Goal: Task Accomplishment & Management: Manage account settings

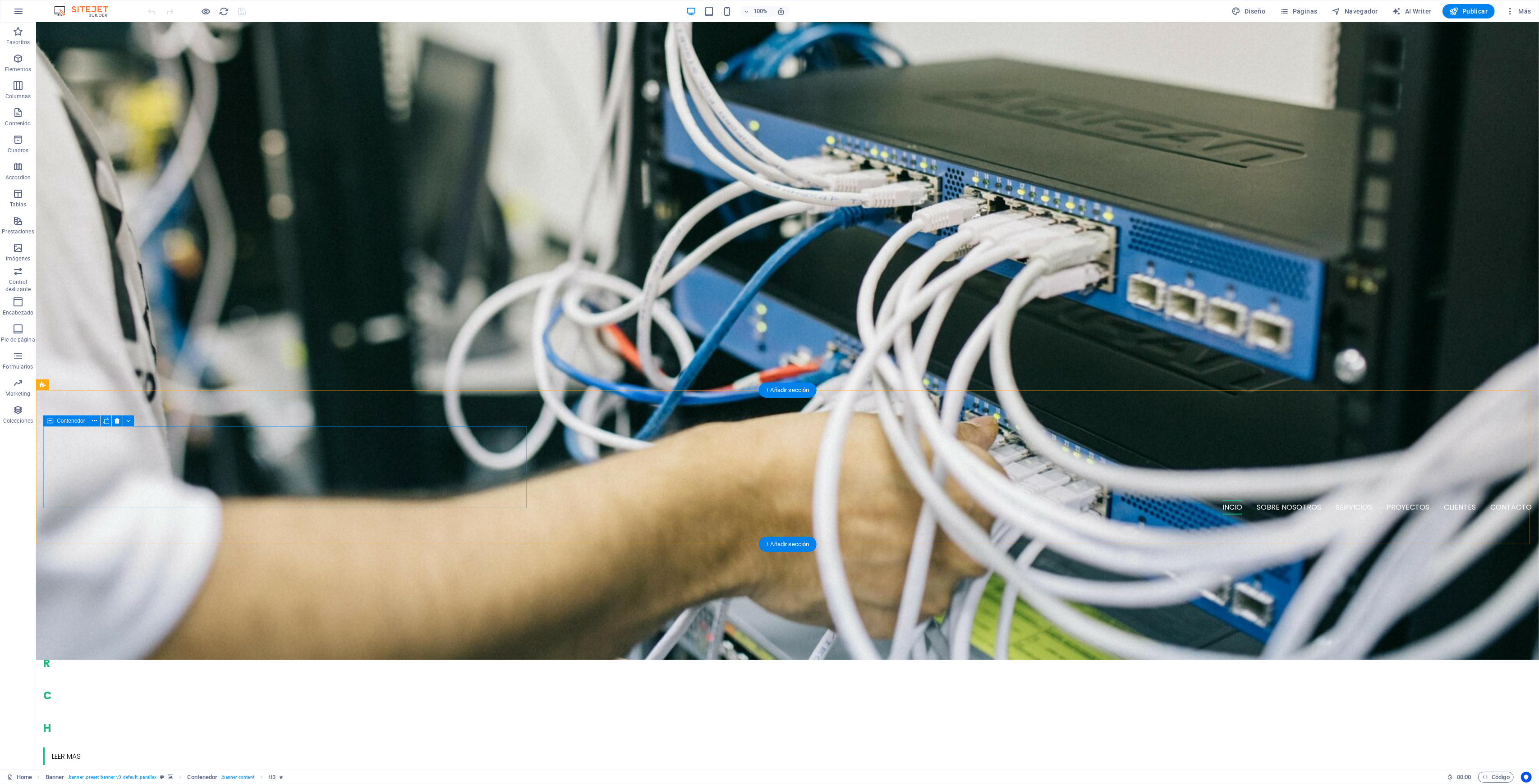
scroll to position [661, 0]
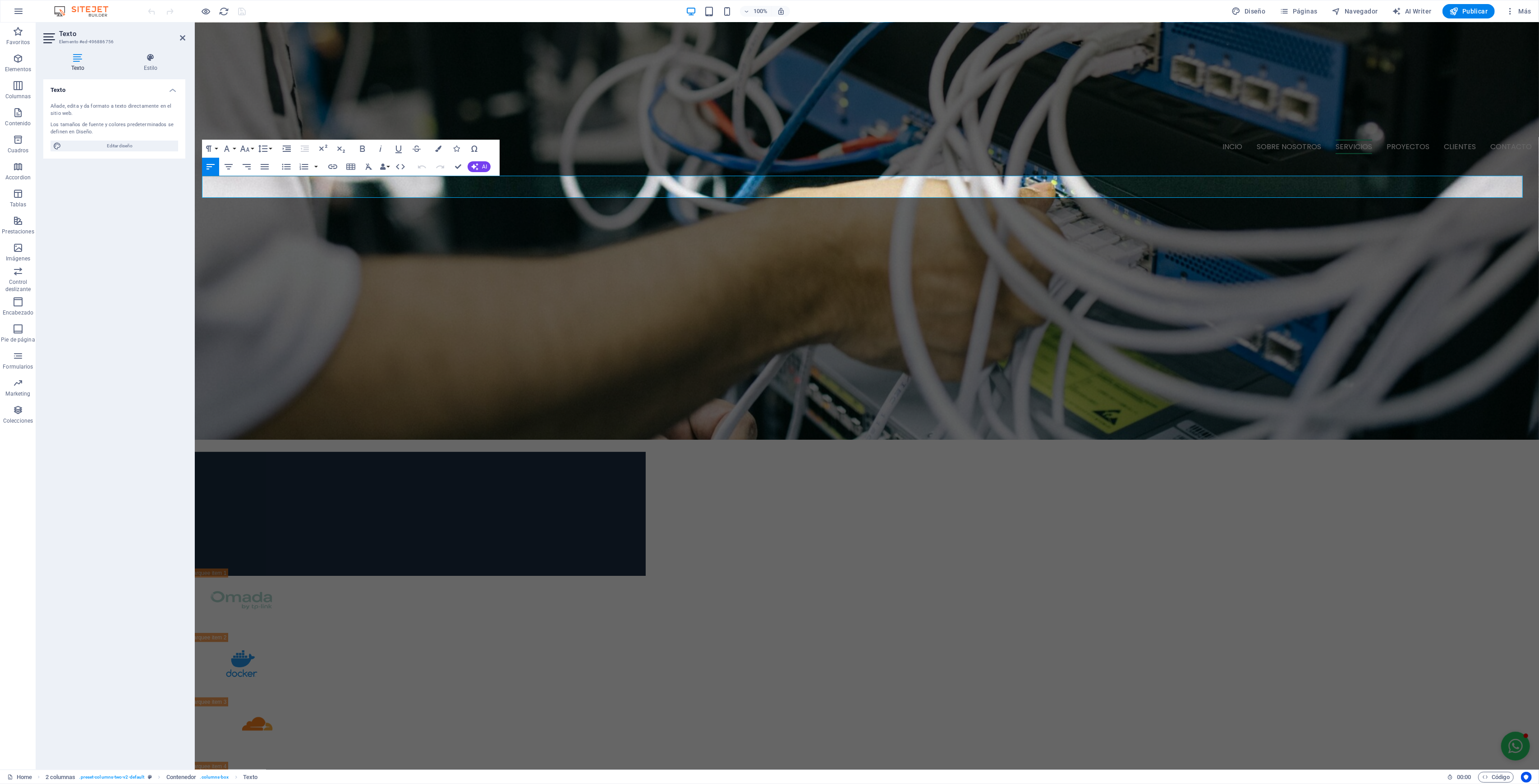
drag, startPoint x: 250, startPoint y: 190, endPoint x: 387, endPoint y: 205, distance: 137.8
drag, startPoint x: 350, startPoint y: 178, endPoint x: 308, endPoint y: 184, distance: 42.4
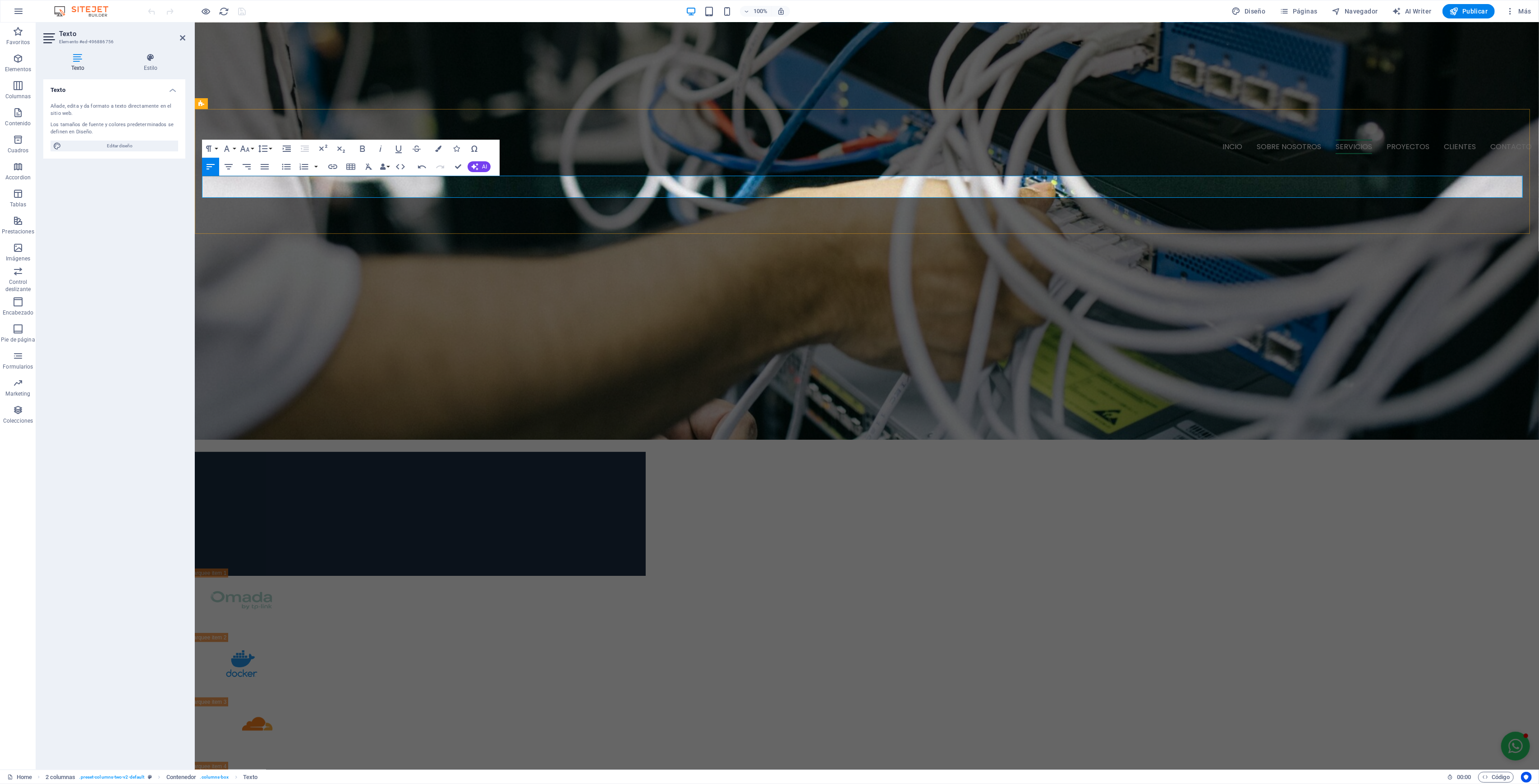
drag, startPoint x: 347, startPoint y: 180, endPoint x: 305, endPoint y: 180, distance: 42.0
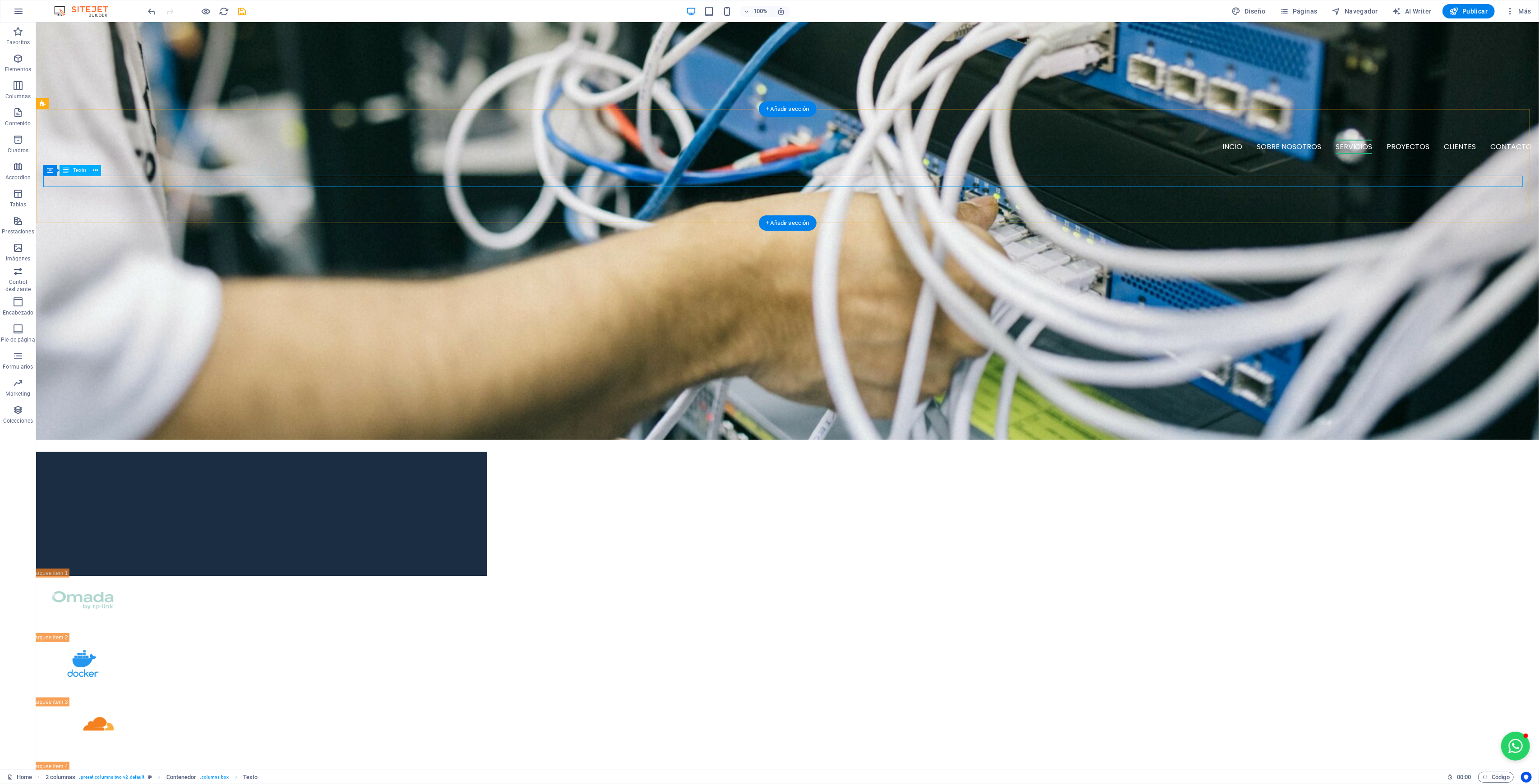
drag, startPoint x: 610, startPoint y: 182, endPoint x: 452, endPoint y: 182, distance: 158.0
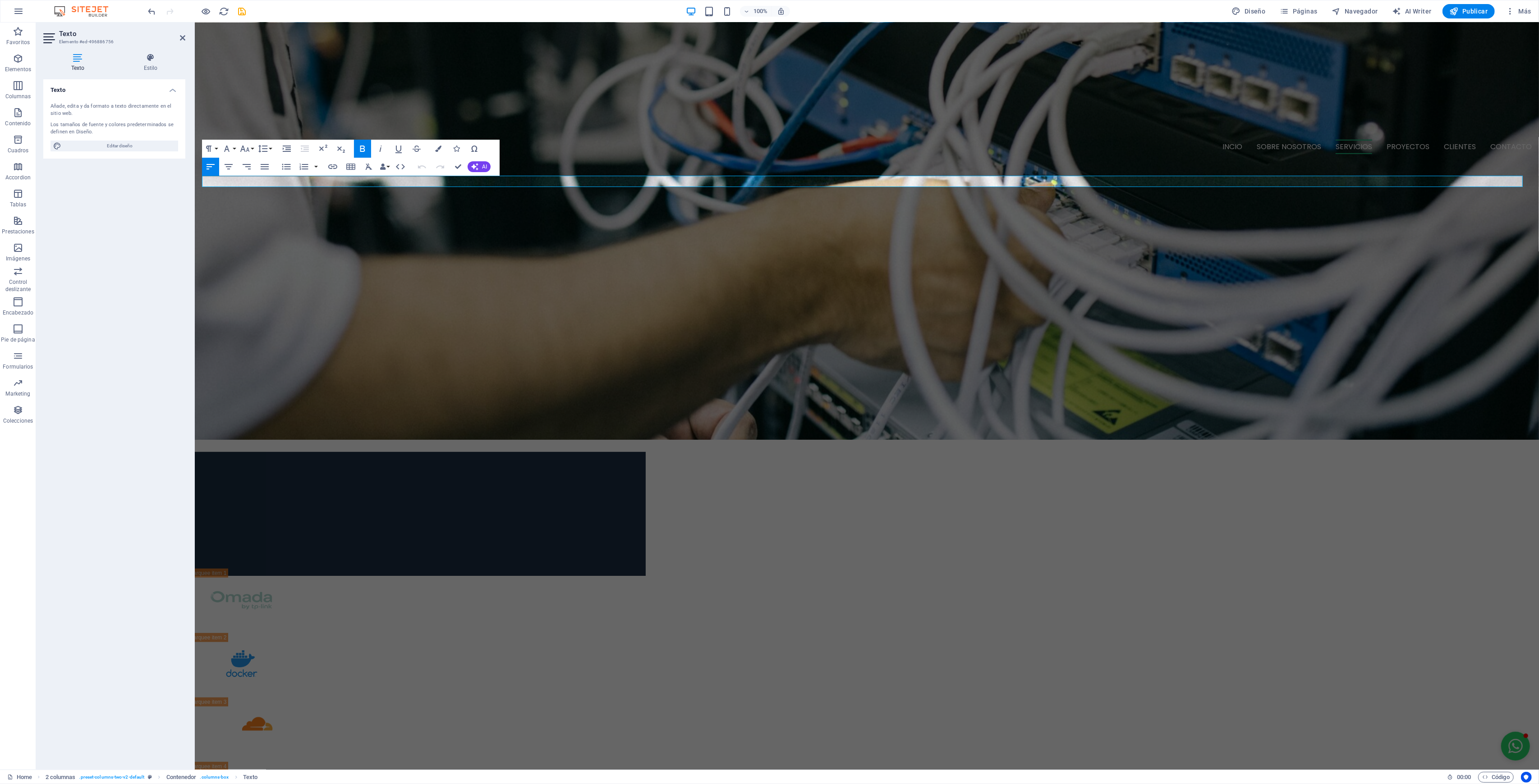
click at [146, 56] on icon at bounding box center [150, 57] width 69 height 9
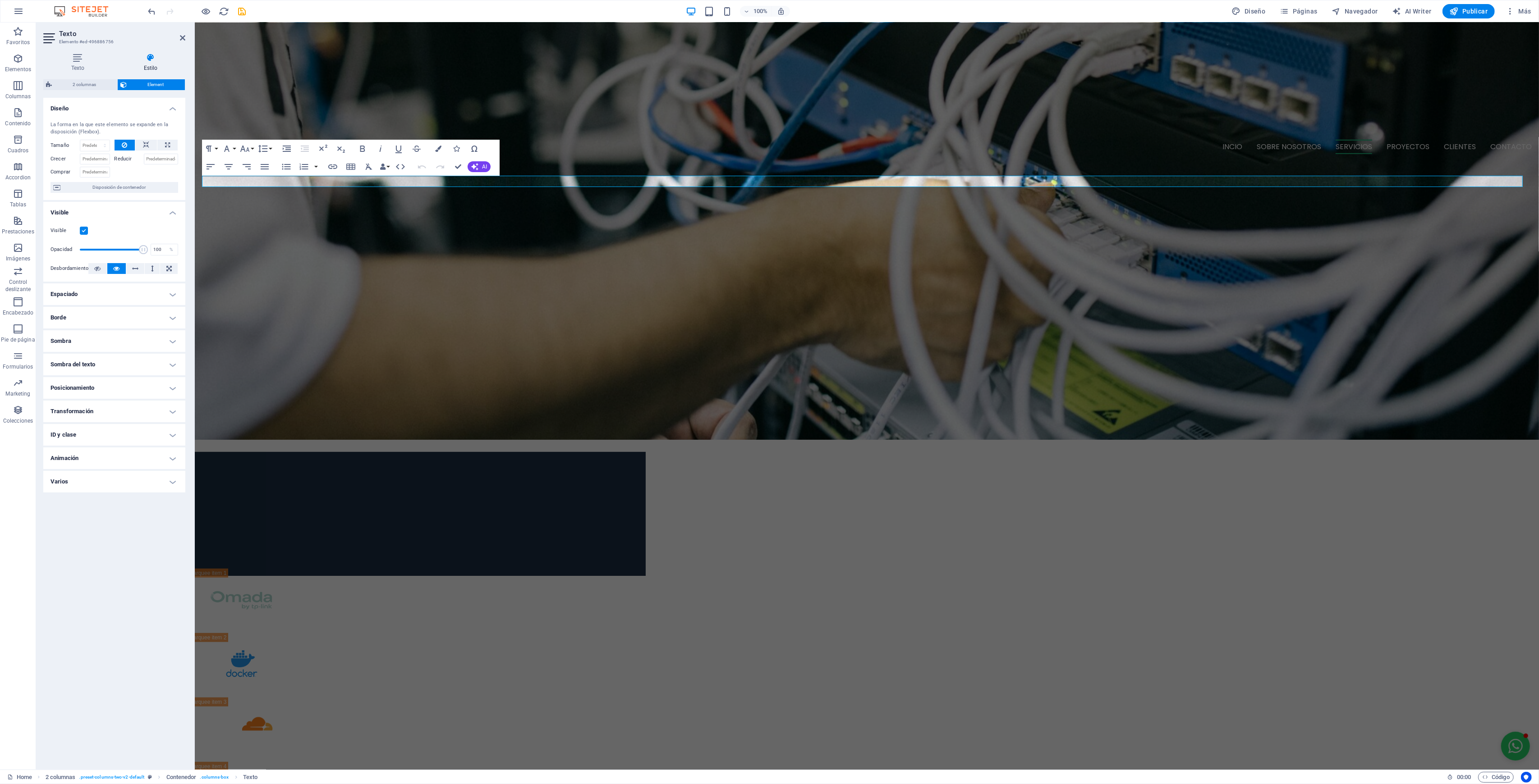
click at [234, 146] on button "Font Family" at bounding box center [229, 149] width 17 height 18
click at [233, 146] on button "Font Family" at bounding box center [229, 149] width 17 height 18
click at [249, 149] on icon "button" at bounding box center [244, 149] width 11 height 11
click at [252, 217] on link "12" at bounding box center [255, 220] width 32 height 14
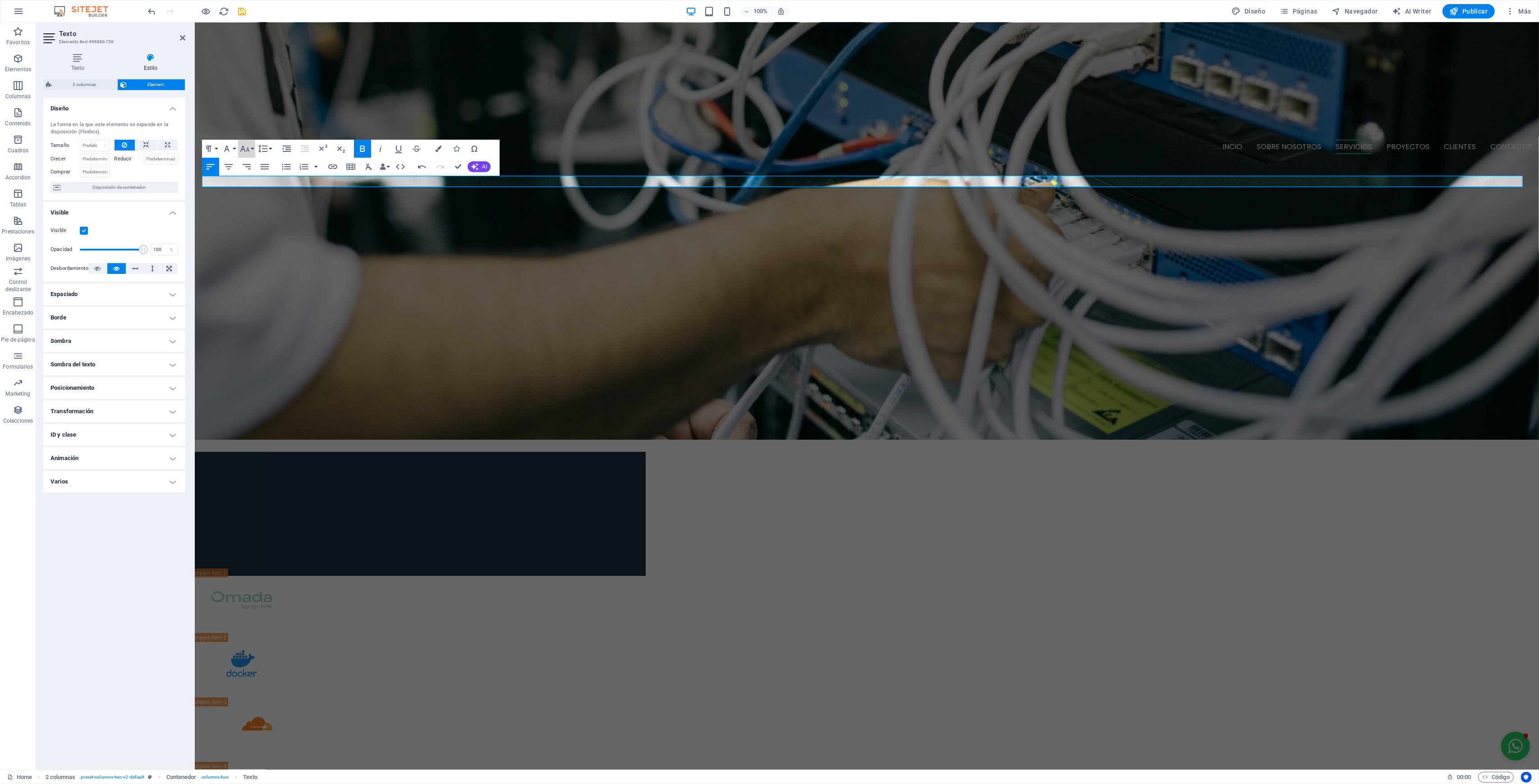
click at [249, 149] on icon "button" at bounding box center [244, 149] width 11 height 11
click at [257, 174] on link "14" at bounding box center [255, 169] width 32 height 14
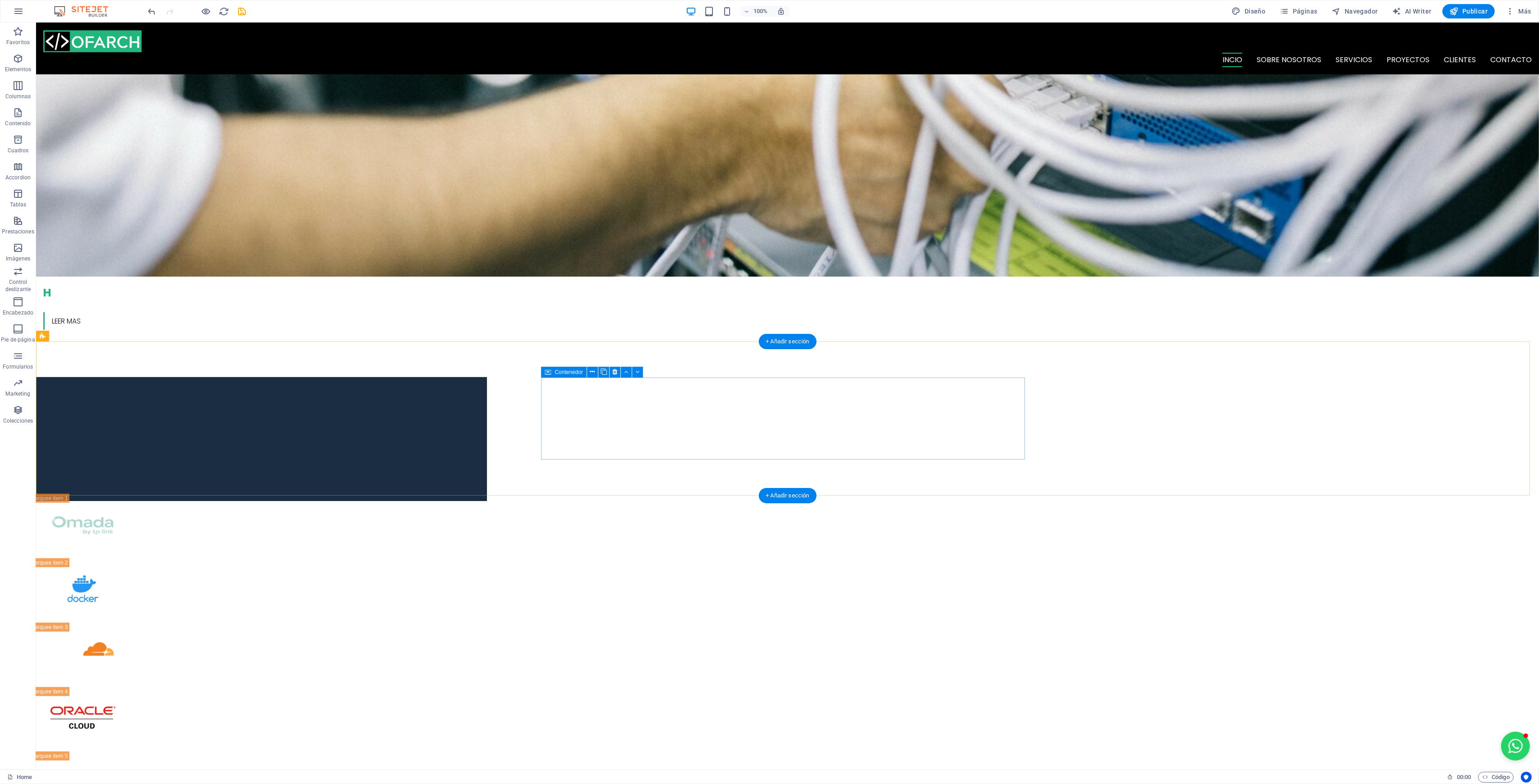
scroll to position [420, 0]
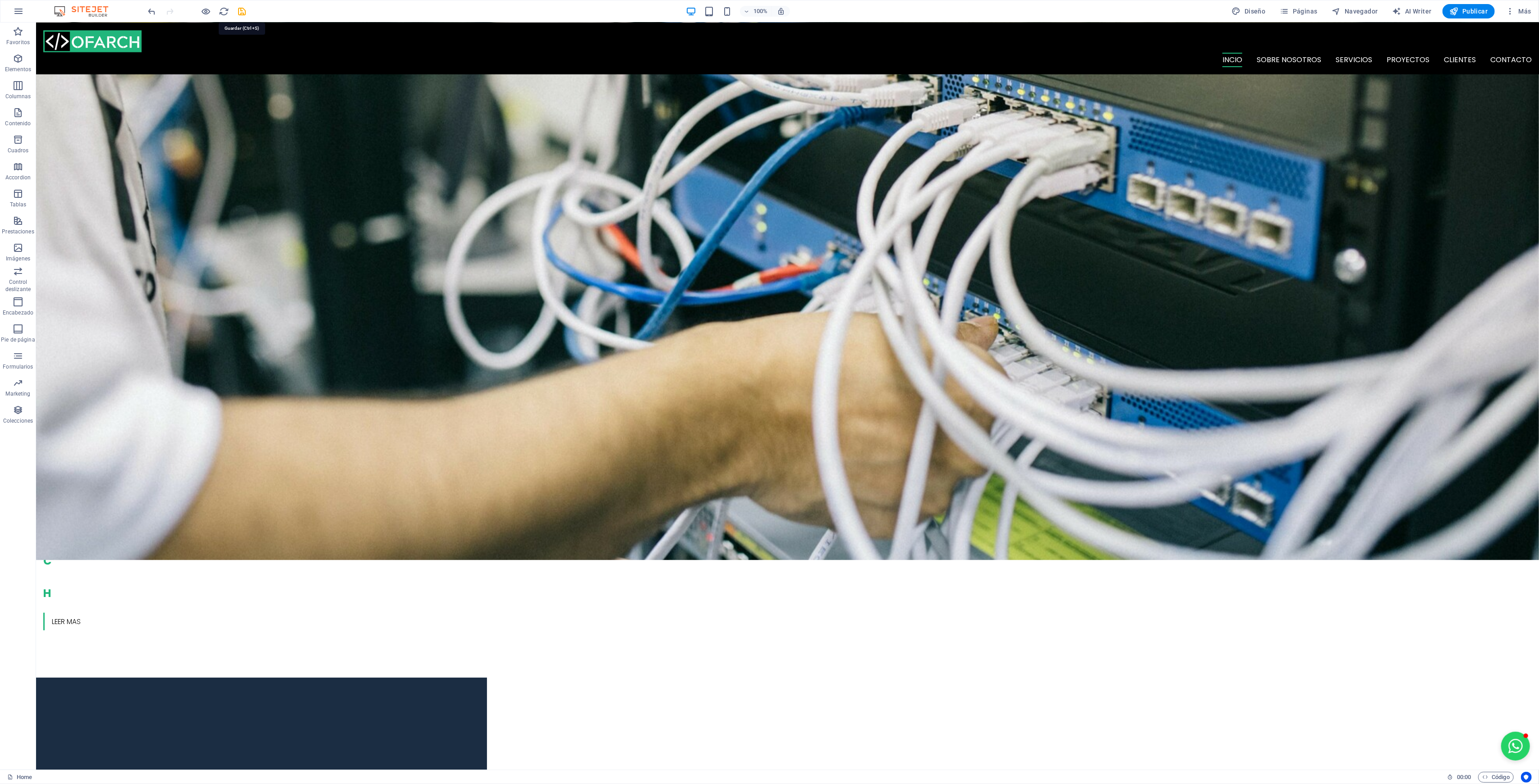
click at [242, 12] on icon "save" at bounding box center [243, 11] width 10 height 10
click at [204, 12] on icon "button" at bounding box center [206, 11] width 10 height 10
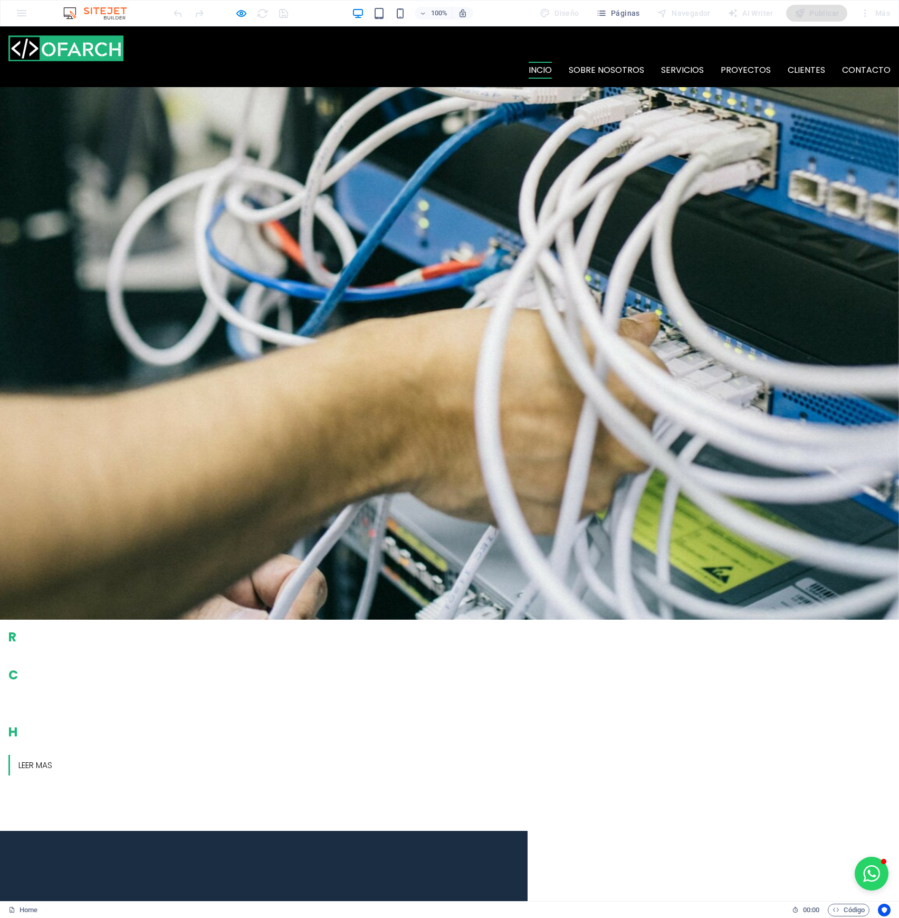
scroll to position [422, 0]
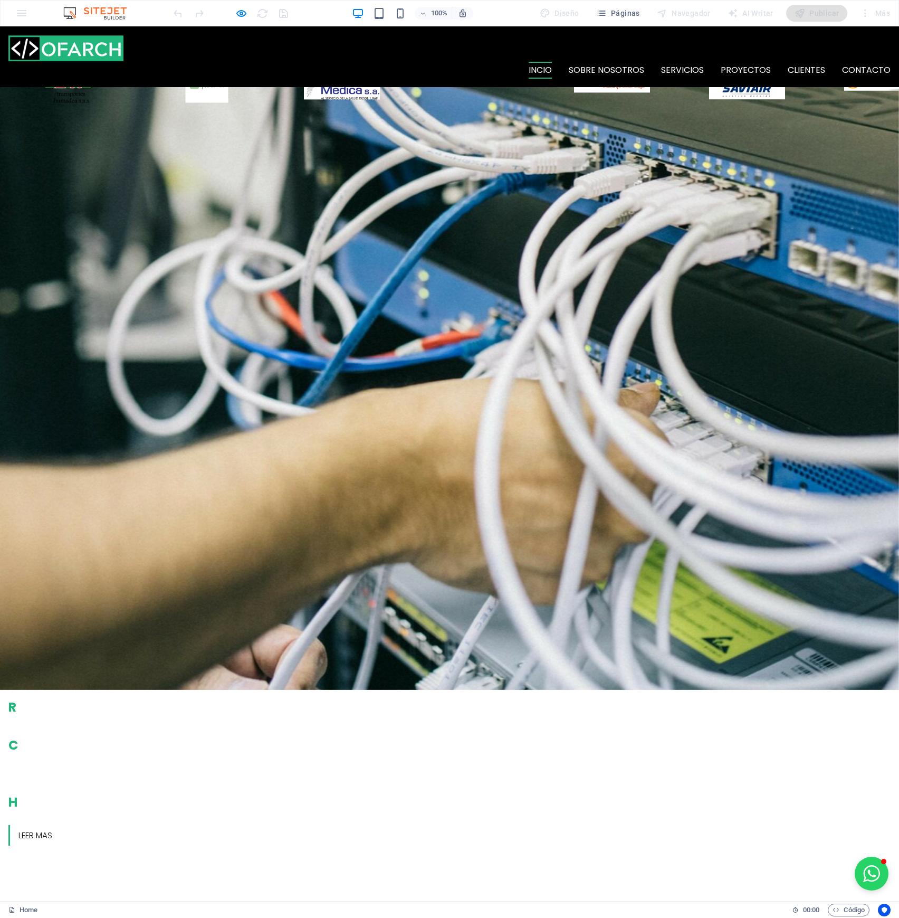
drag, startPoint x: 367, startPoint y: 593, endPoint x: 422, endPoint y: 597, distance: 55.6
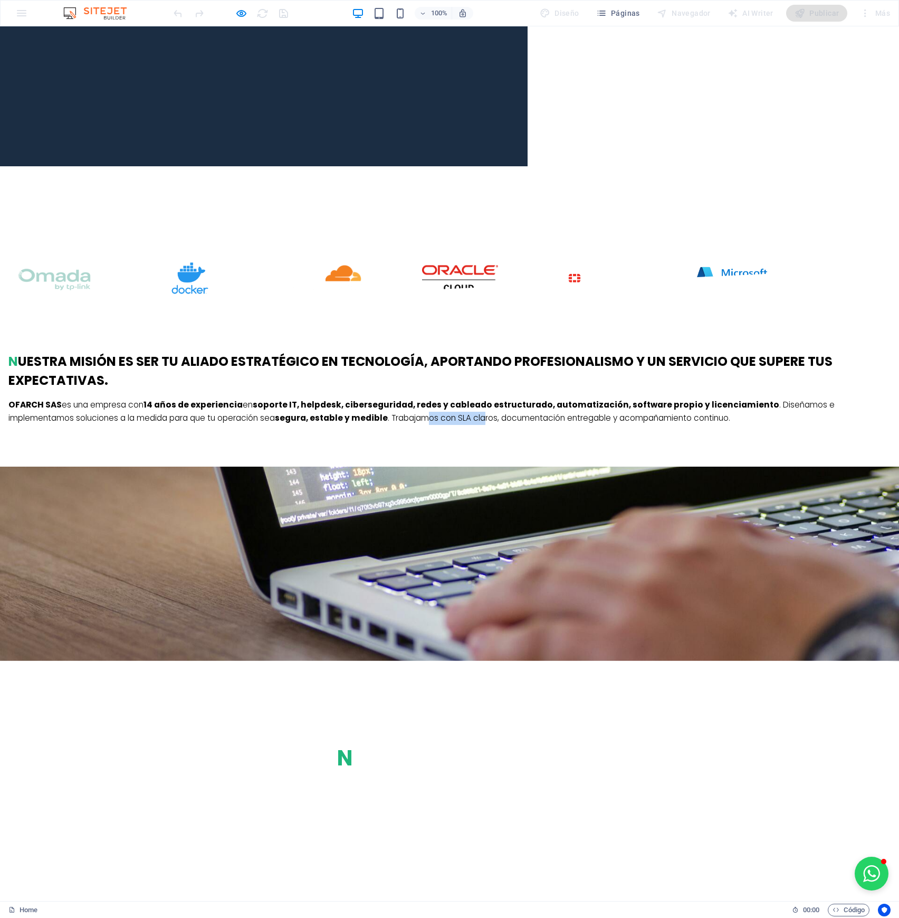
scroll to position [1477, 0]
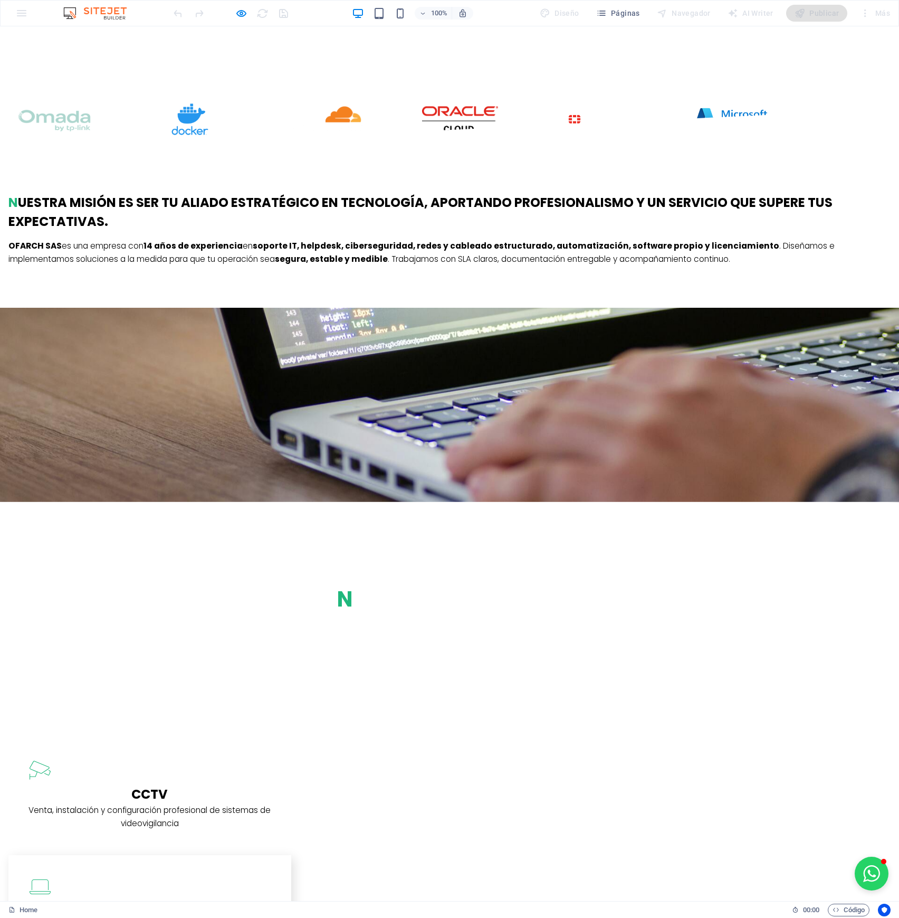
drag, startPoint x: 422, startPoint y: 501, endPoint x: 460, endPoint y: 508, distance: 38.6
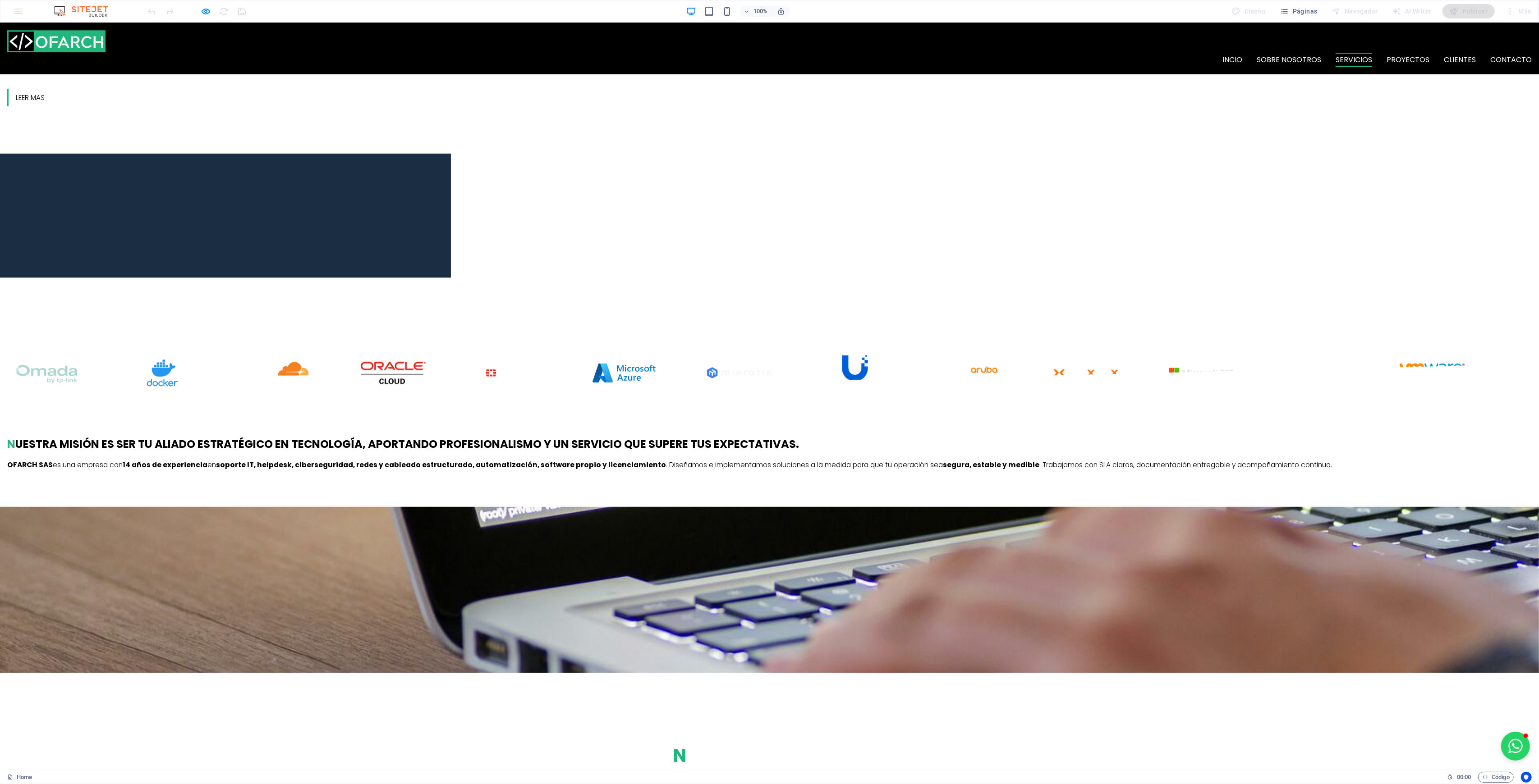
scroll to position [815, 0]
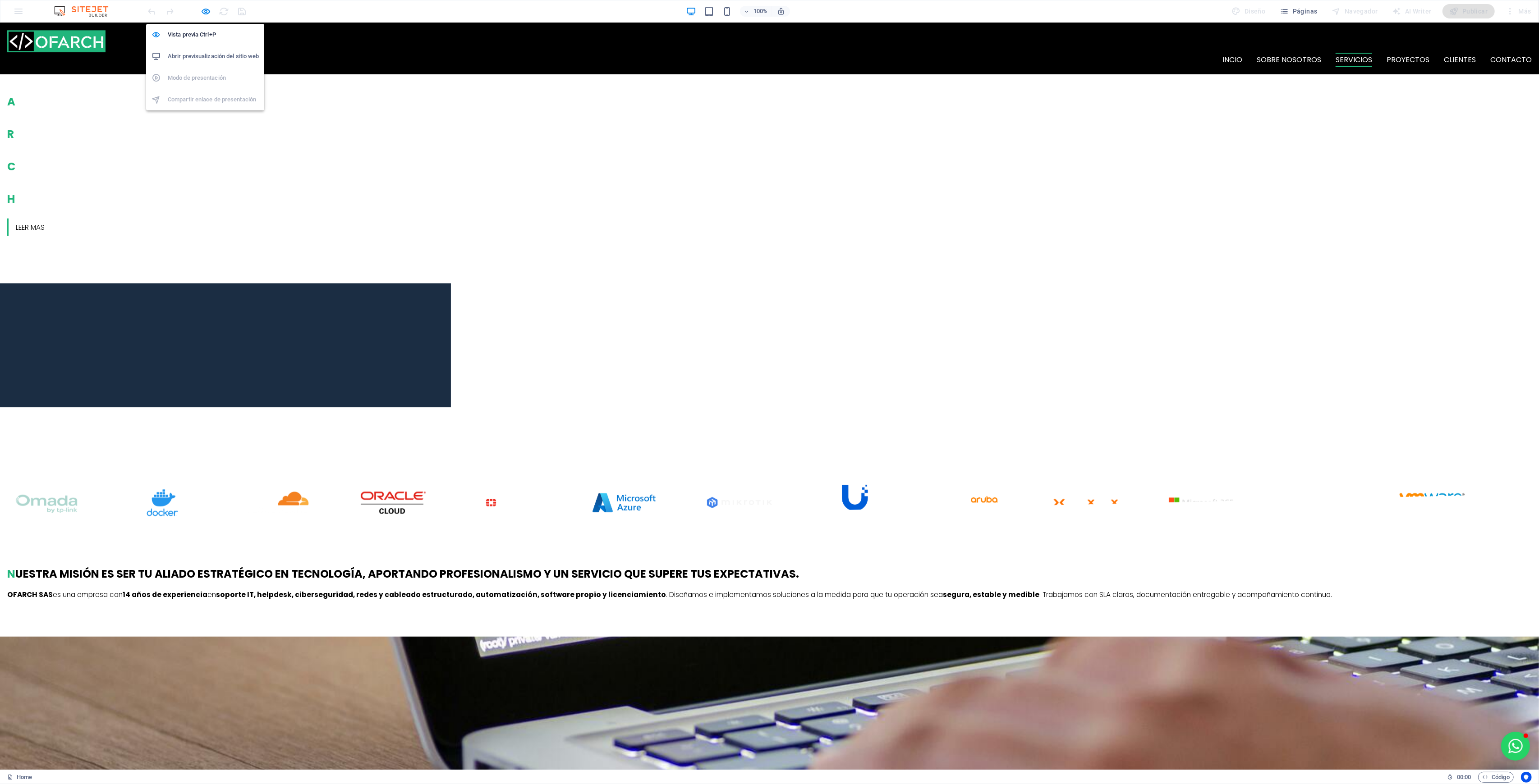
click at [206, 12] on icon "button" at bounding box center [206, 11] width 10 height 10
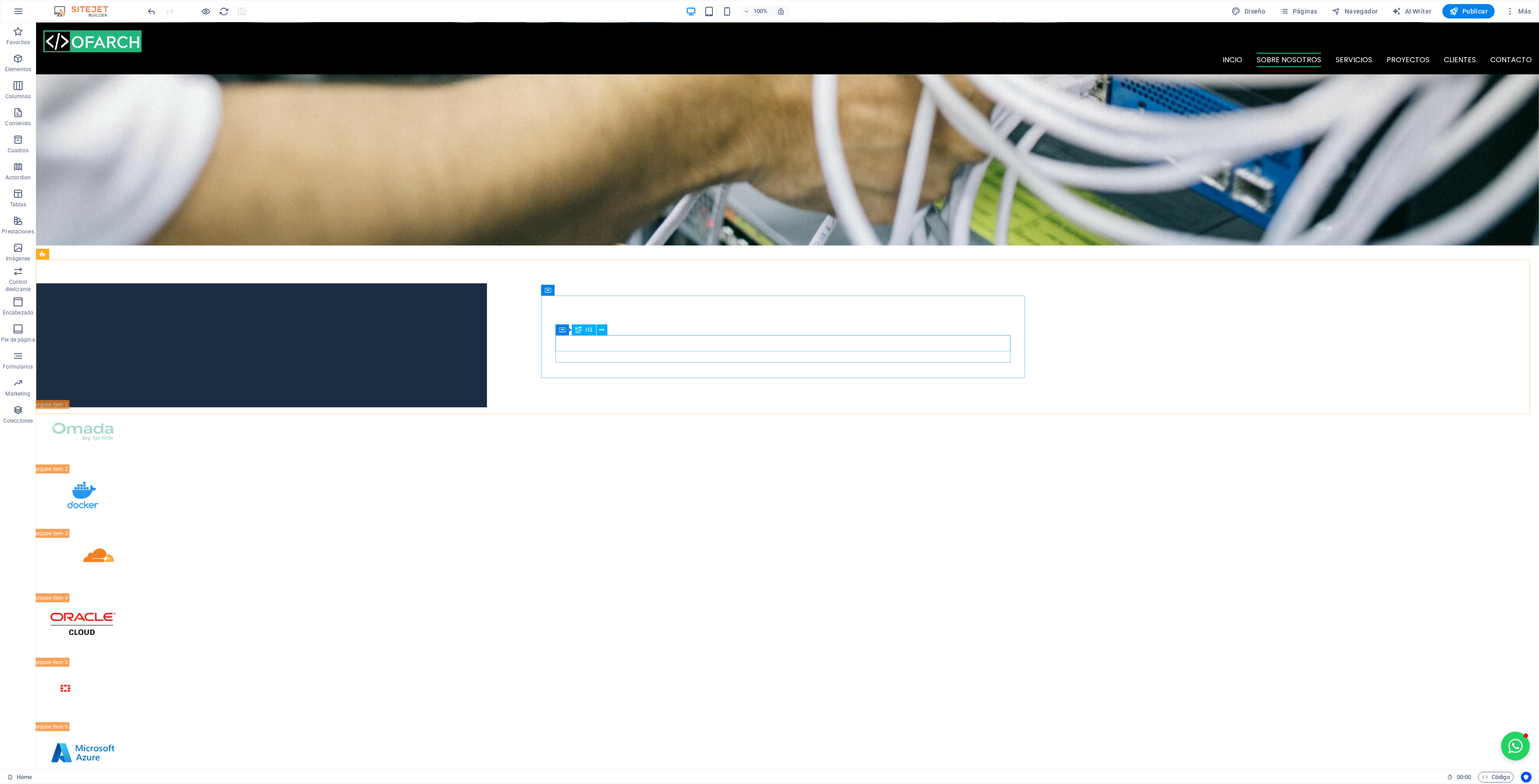
scroll to position [454, 0]
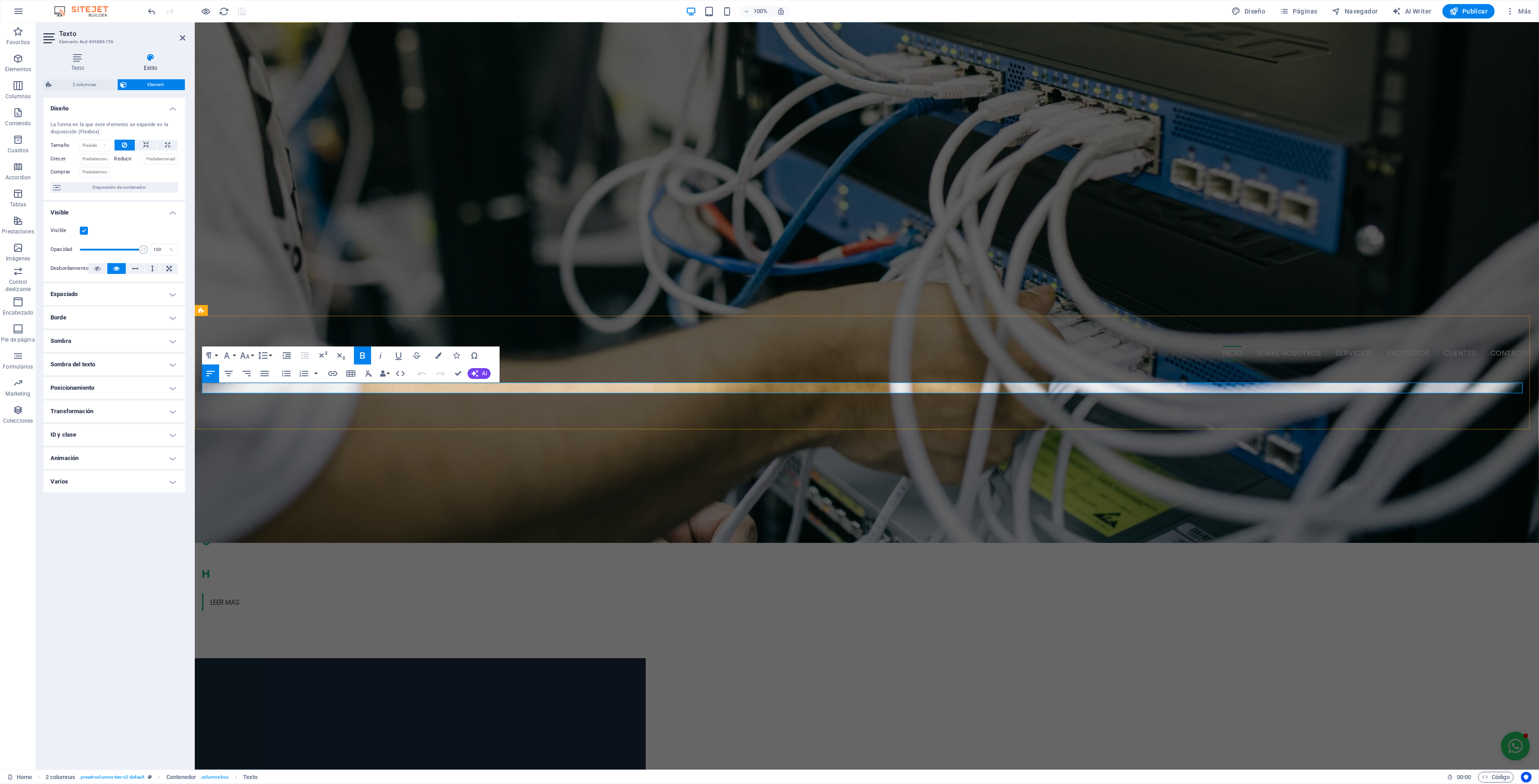
copy p "OFARCH SAS es una empresa con 14 años de experiencia en soporte IT, helpdesk, c…"
click at [231, 353] on icon "button" at bounding box center [226, 355] width 11 height 11
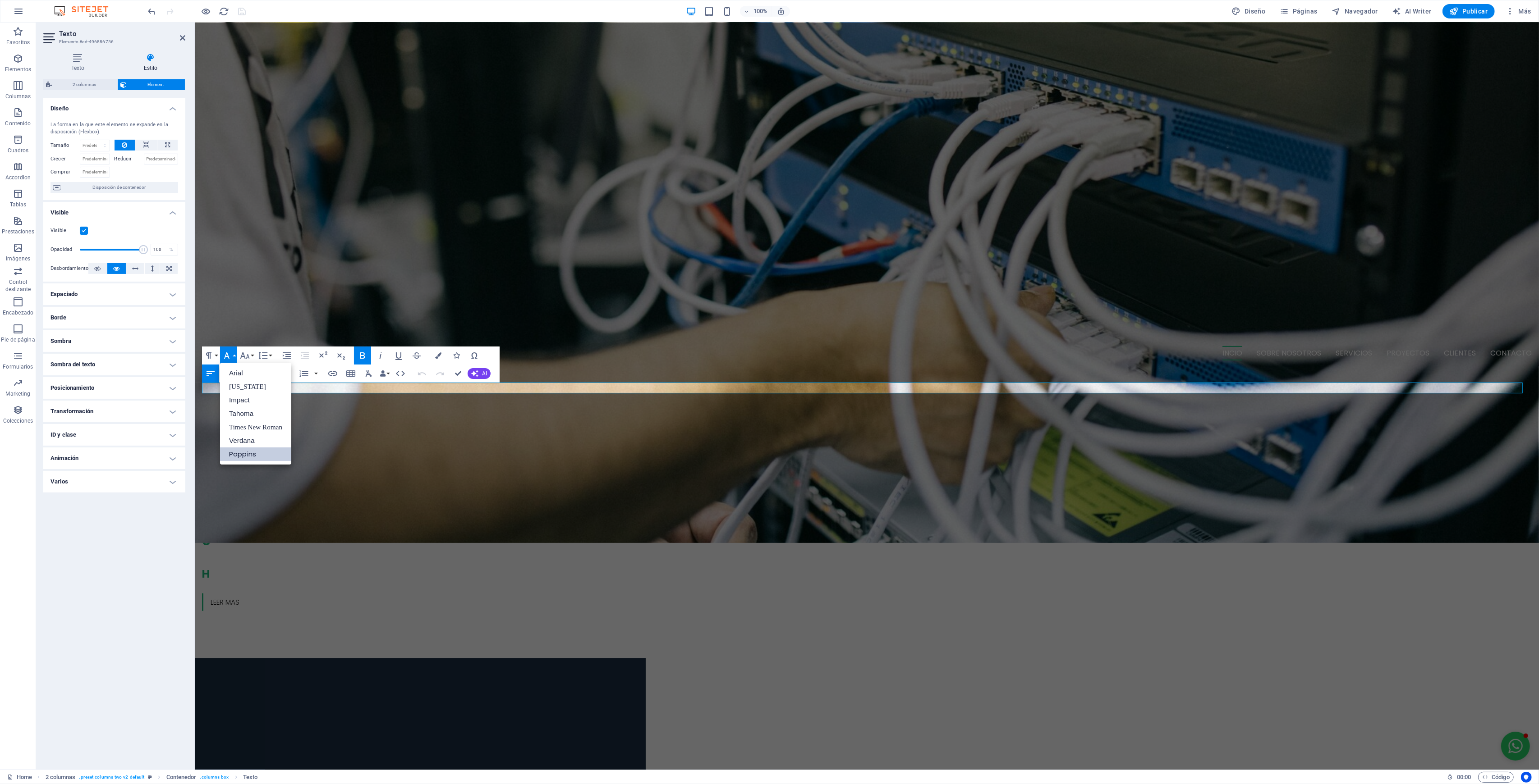
scroll to position [0, 0]
click at [235, 350] on button "Font Family" at bounding box center [229, 355] width 17 height 18
click at [242, 354] on icon "button" at bounding box center [244, 355] width 11 height 11
click at [255, 449] on link "18" at bounding box center [255, 454] width 32 height 14
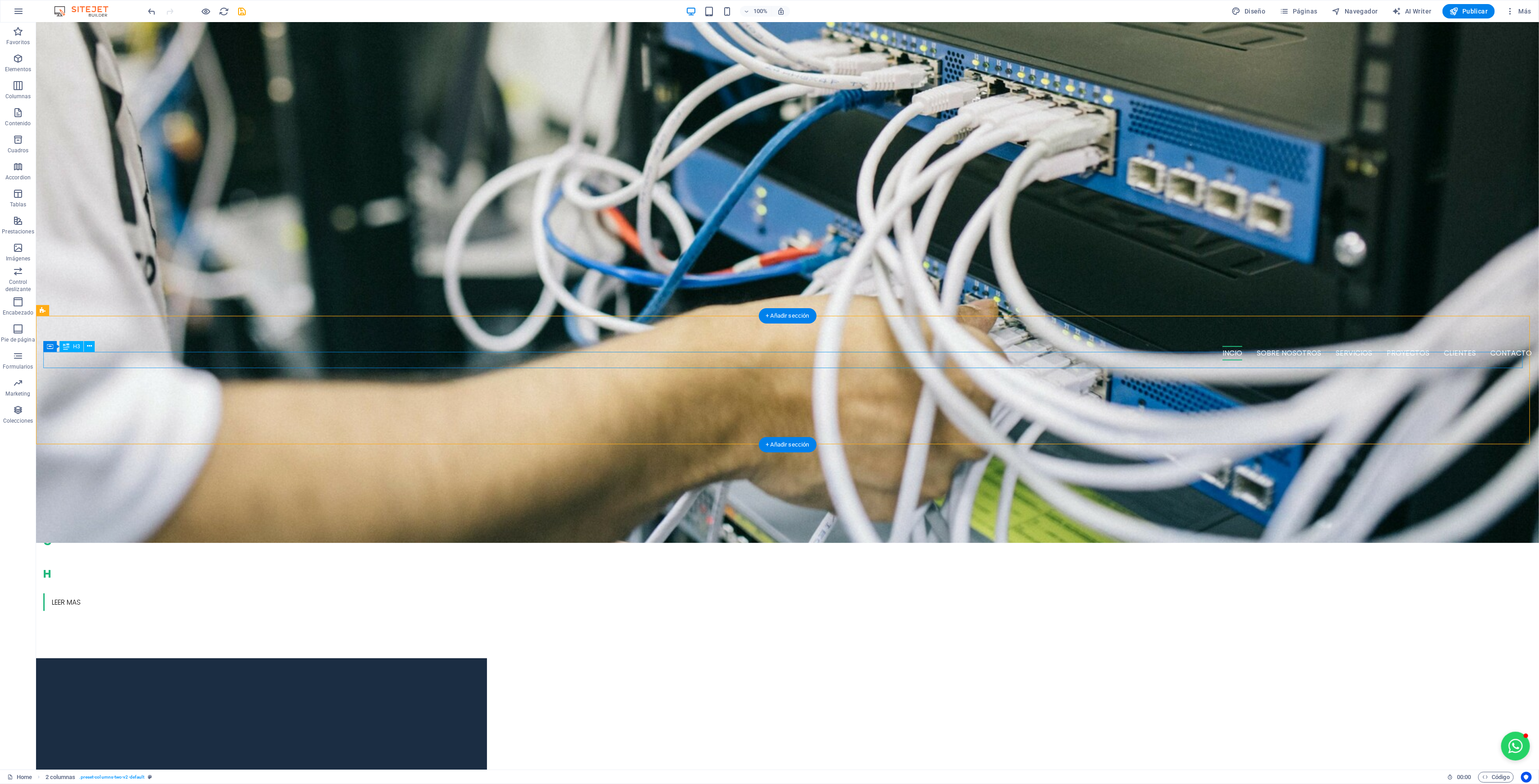
drag, startPoint x: 241, startPoint y: 13, endPoint x: 430, endPoint y: 11, distance: 189.0
click at [241, 12] on icon "save" at bounding box center [243, 11] width 10 height 10
click at [1459, 11] on icon "button" at bounding box center [1454, 11] width 9 height 9
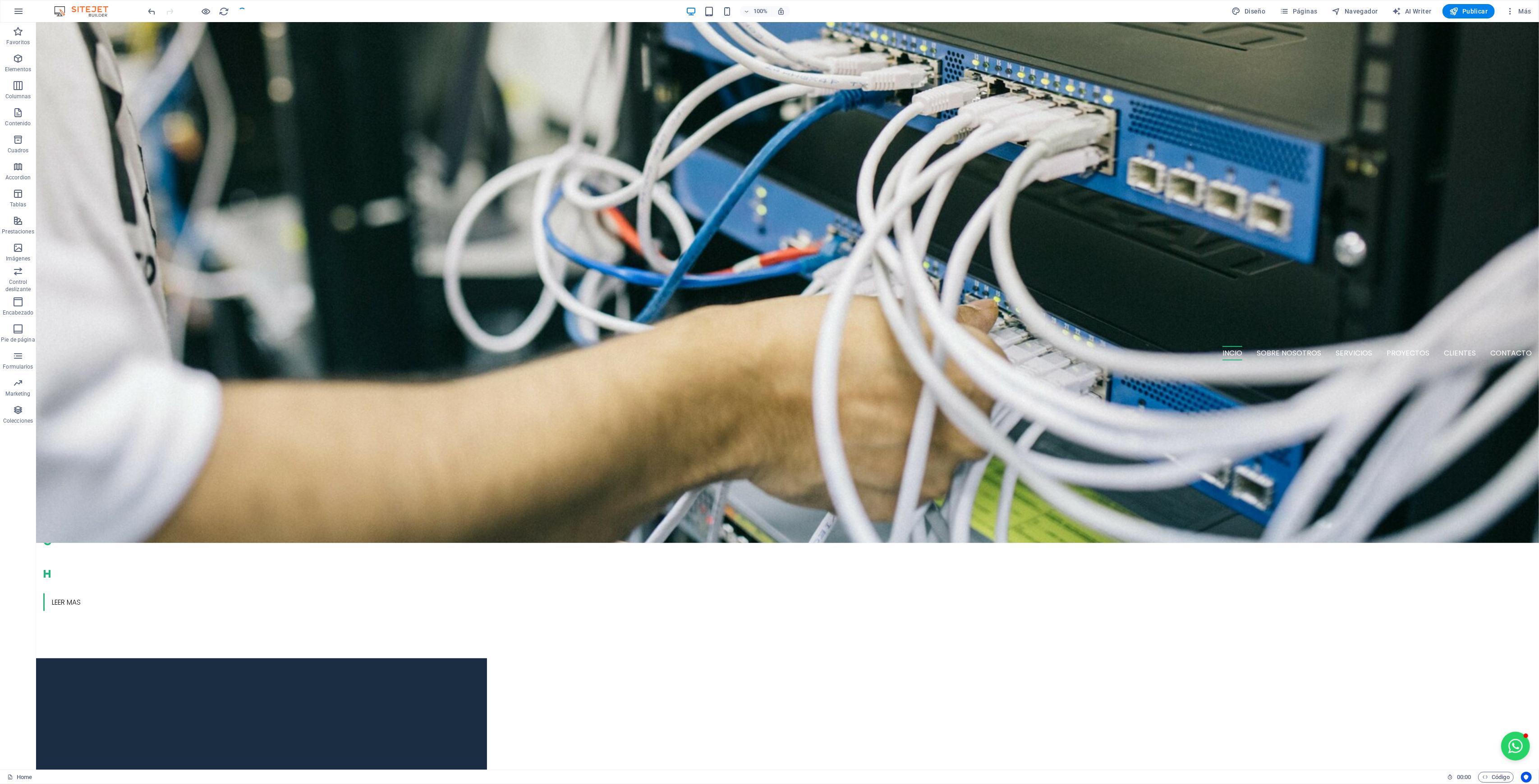
checkbox input "false"
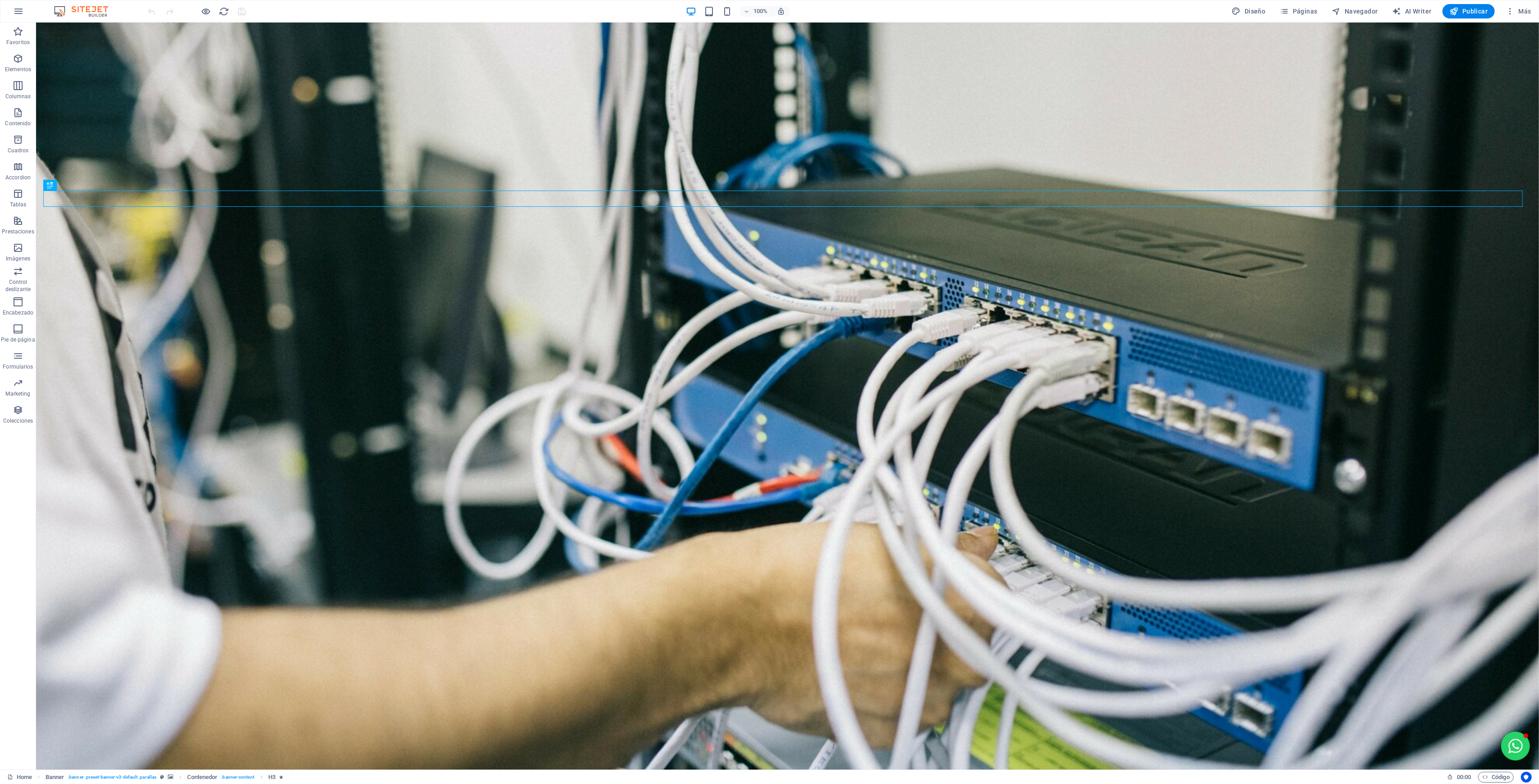
click at [1531, 10] on button "Más" at bounding box center [1518, 11] width 33 height 15
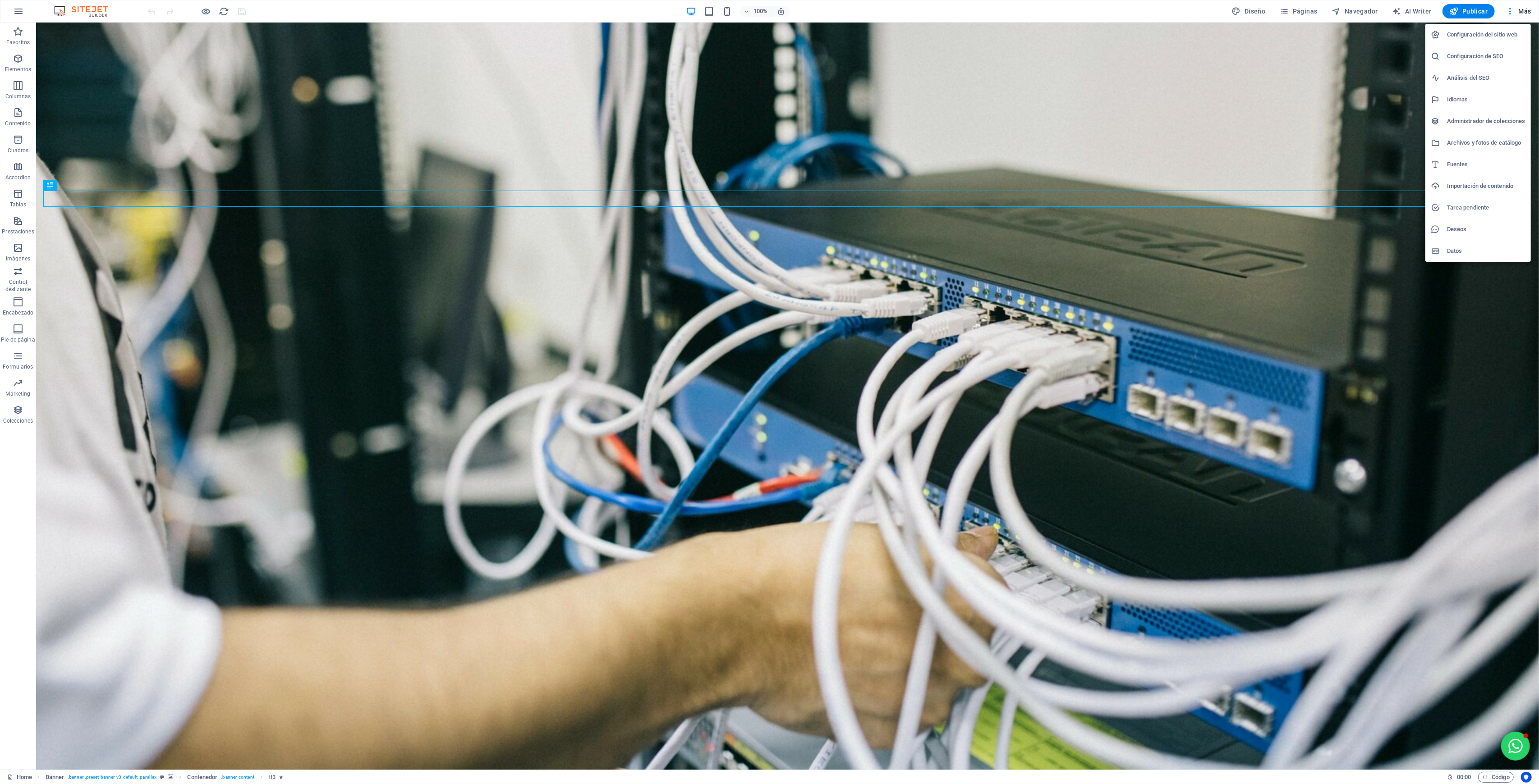
click at [1513, 36] on h6 "Configuración del sitio web" at bounding box center [1486, 34] width 79 height 11
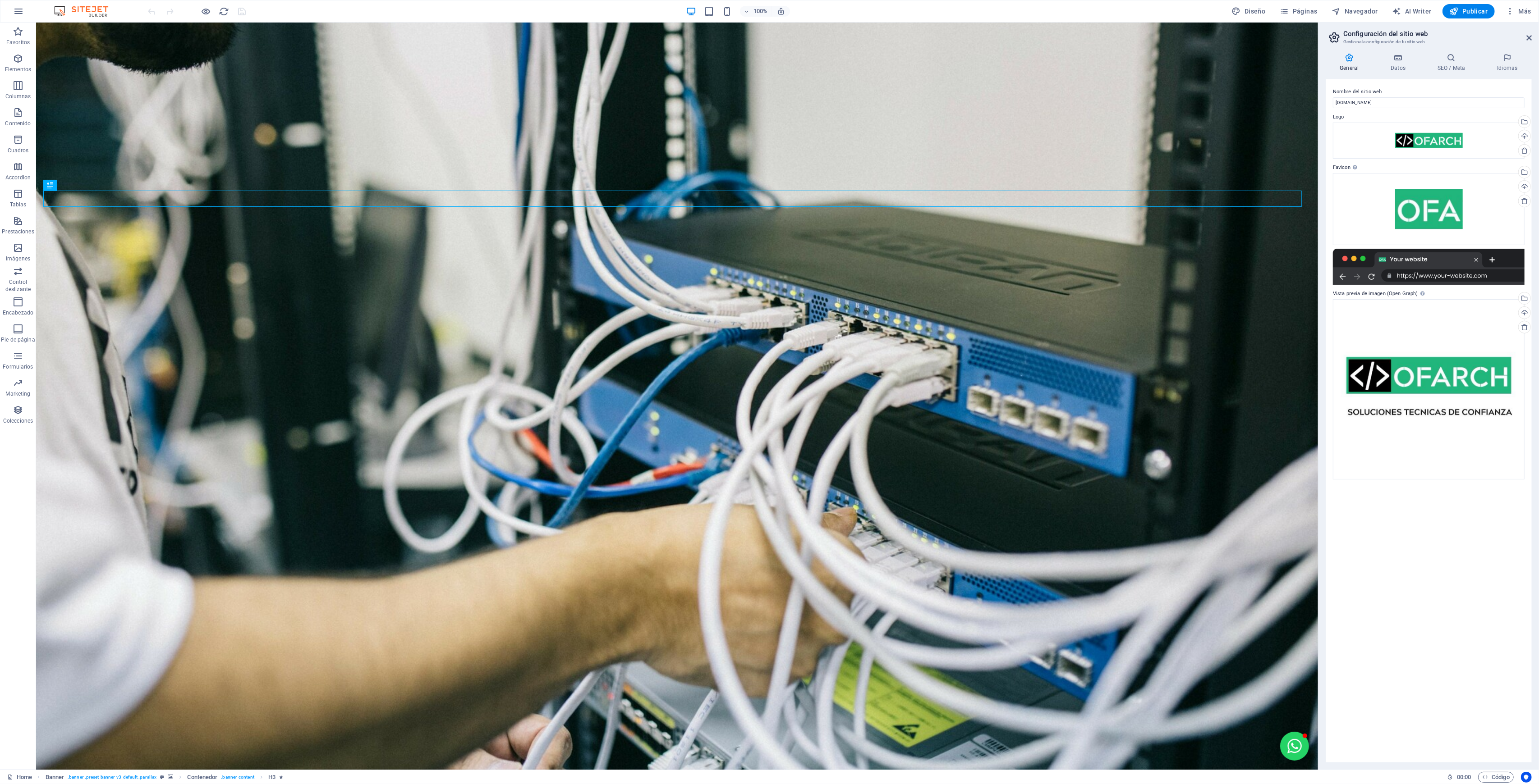
click at [1401, 60] on icon at bounding box center [1398, 57] width 44 height 9
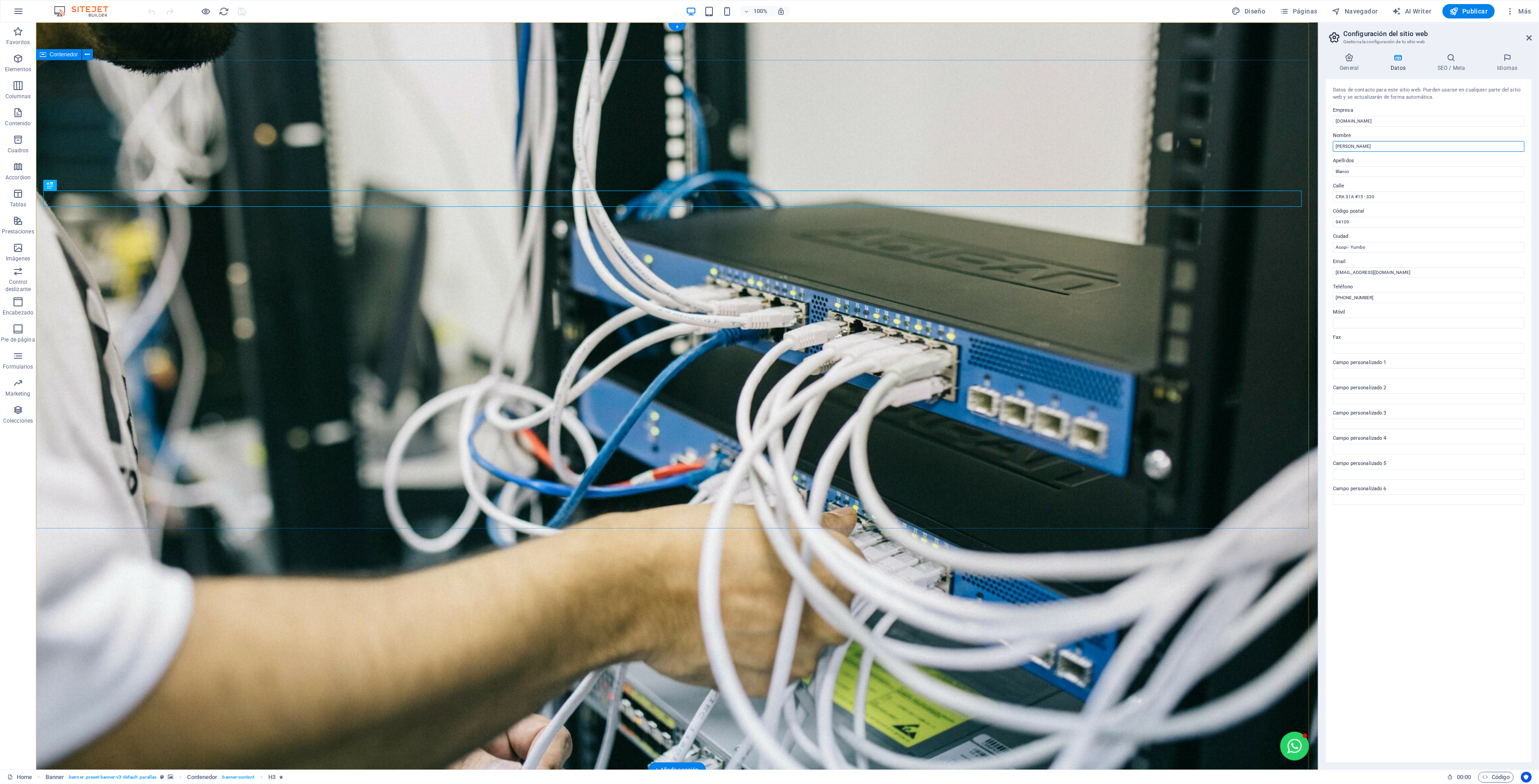
drag, startPoint x: 1409, startPoint y: 167, endPoint x: 1119, endPoint y: 137, distance: 291.5
drag, startPoint x: 1402, startPoint y: 168, endPoint x: 1268, endPoint y: 126, distance: 140.4
type input "OFARCH SAS"
drag, startPoint x: 1357, startPoint y: 167, endPoint x: 1325, endPoint y: 167, distance: 32.0
click at [1325, 167] on div "Datos de contacto para este sitio web. Pueden usarse en cualquier parte del sit…" at bounding box center [1428, 421] width 206 height 683
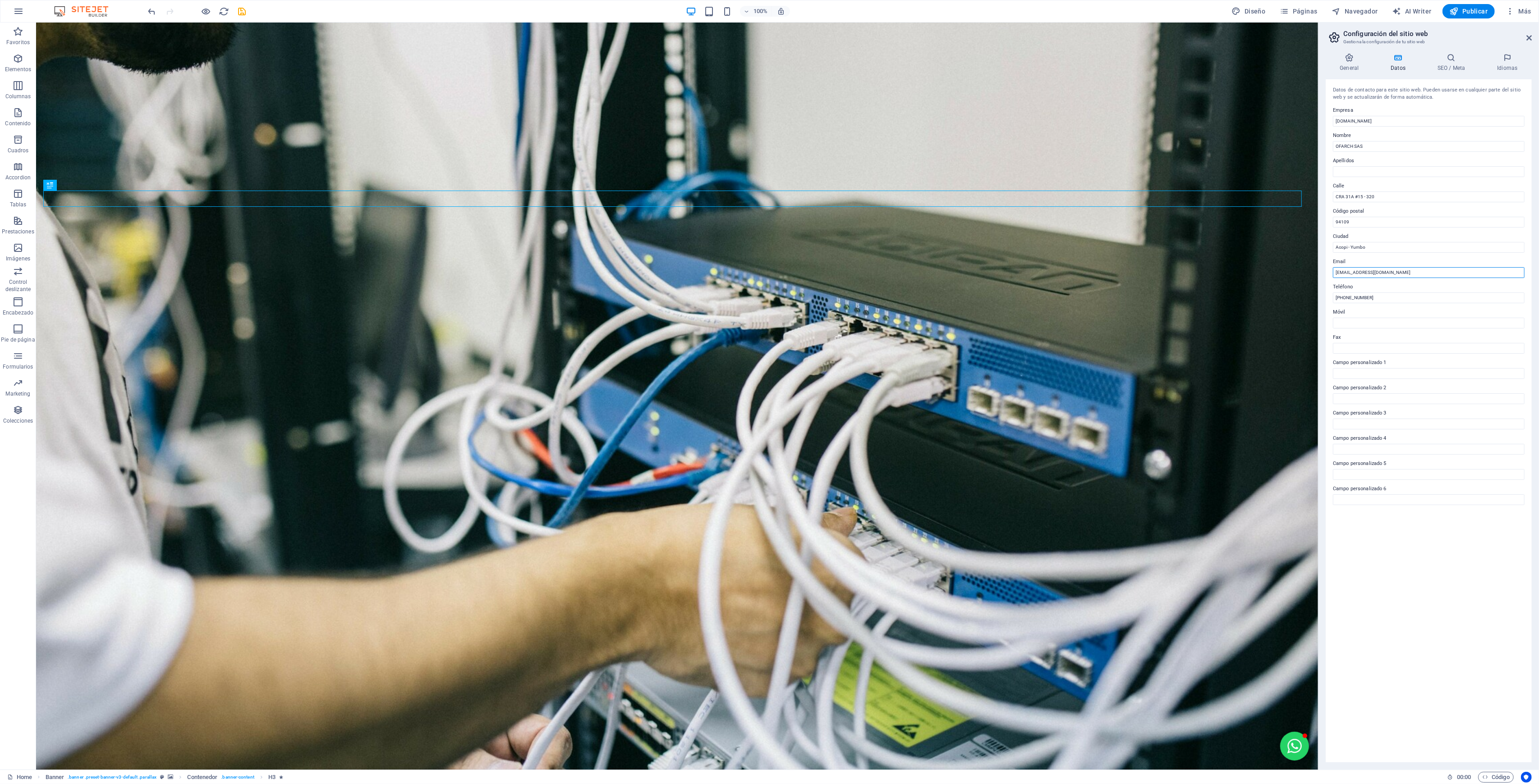
drag, startPoint x: 1362, startPoint y: 272, endPoint x: 1321, endPoint y: 268, distance: 41.2
click at [1321, 268] on div "General Datos SEO / Meta Idiomas Nombre del sitio web ofarch.co Logo Arrastra a…" at bounding box center [1429, 407] width 220 height 723
type input "legal@ofarch.co"
click at [244, 9] on icon "save" at bounding box center [243, 11] width 10 height 10
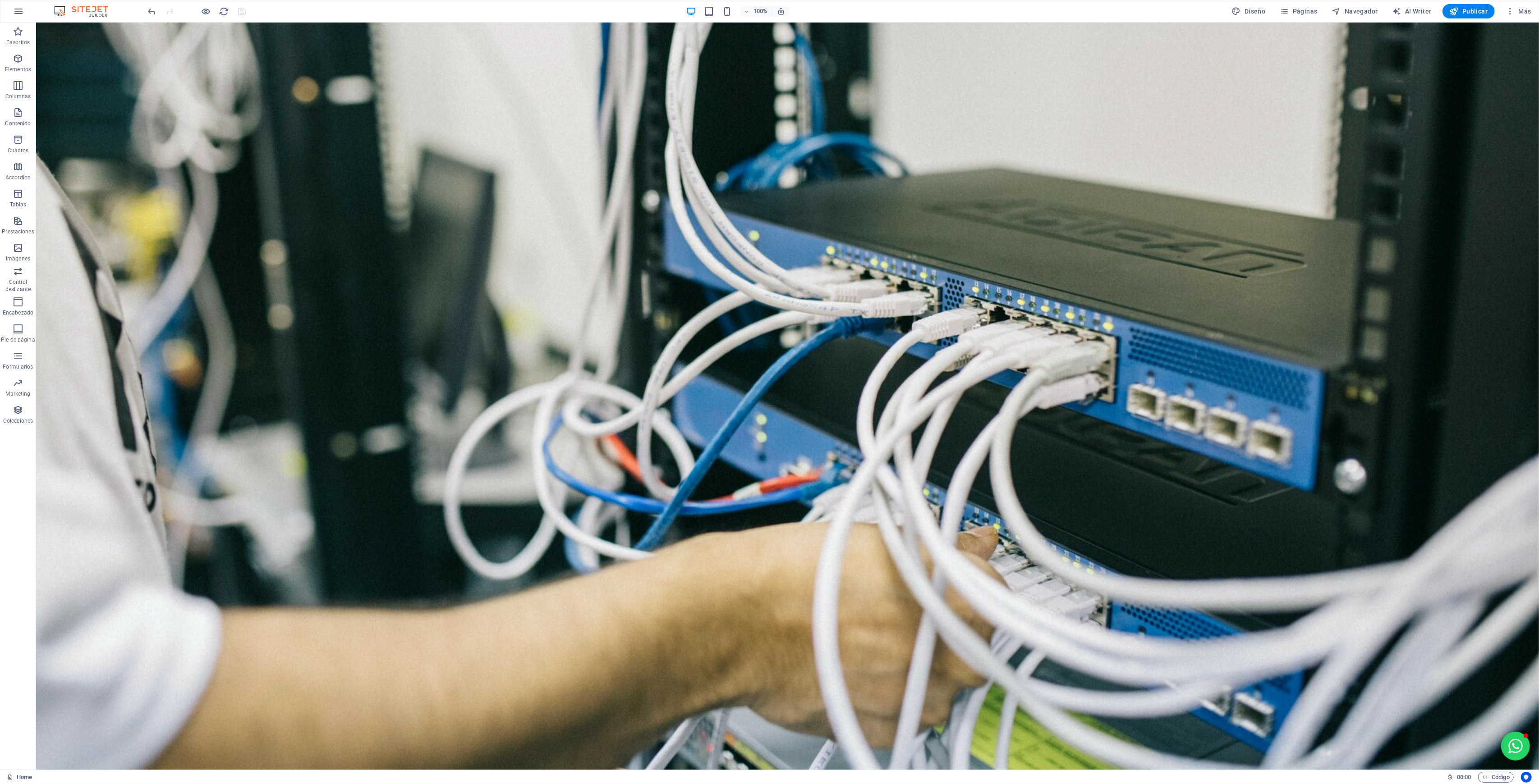
click at [1473, 12] on span "Publicar" at bounding box center [1468, 11] width 38 height 9
